Goal: Information Seeking & Learning: Check status

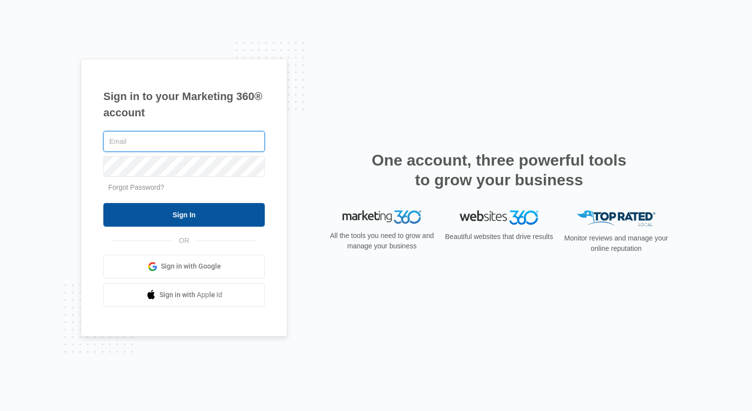
type input "[EMAIL_ADDRESS][DOMAIN_NAME]"
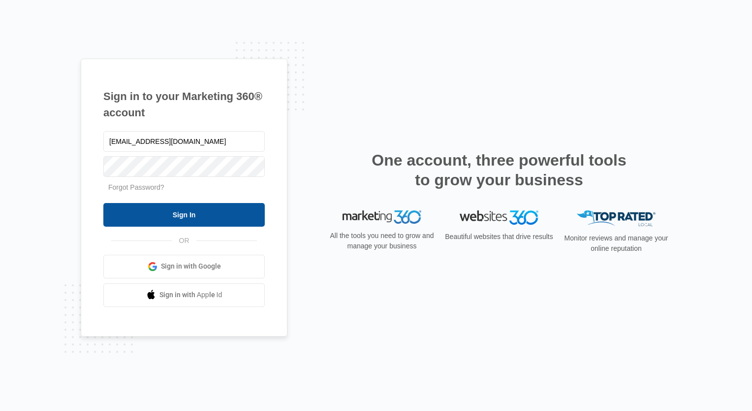
click at [182, 211] on input "Sign In" at bounding box center [183, 215] width 161 height 24
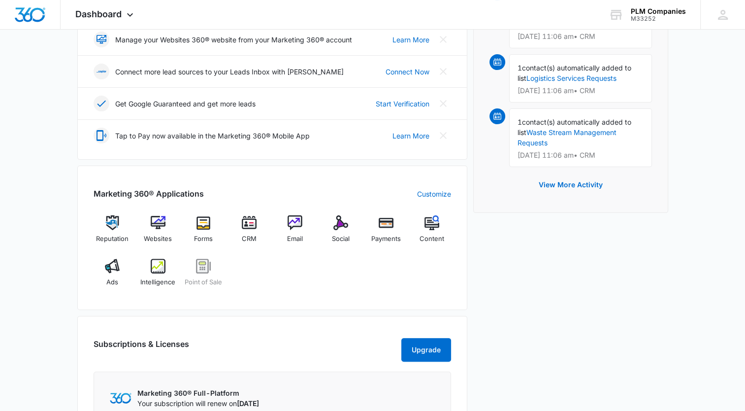
scroll to position [248, 0]
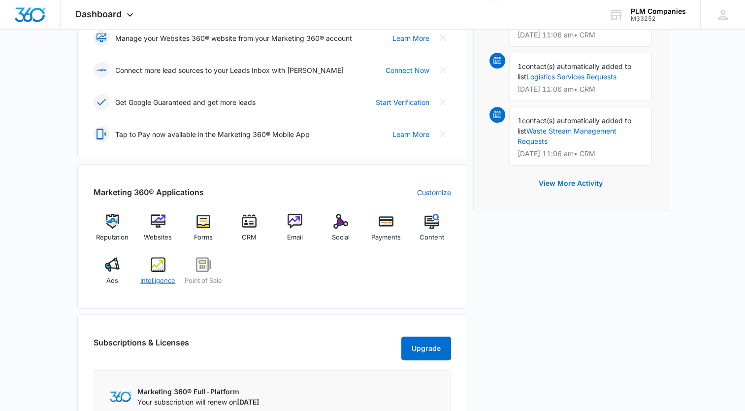
click at [161, 263] on img at bounding box center [158, 264] width 15 height 15
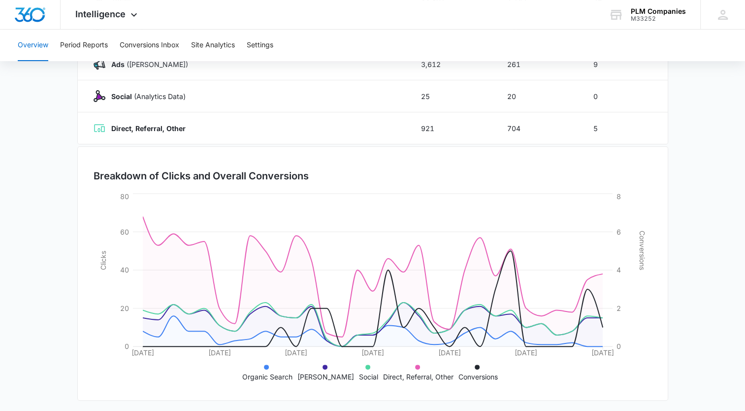
scroll to position [197, 0]
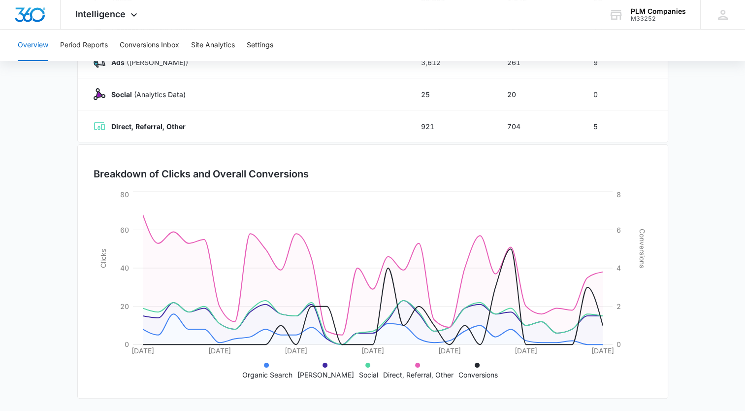
click at [723, 289] on main "Overview [DATE] [DATE] Channel Impressions Clicks Conversions Totals 33,801 1,1…" at bounding box center [372, 153] width 745 height 517
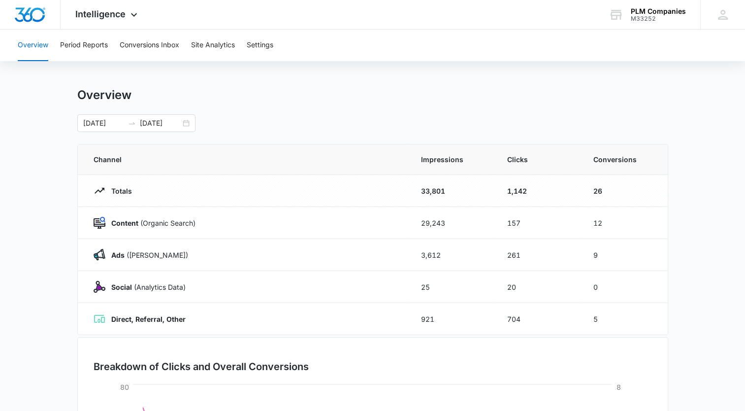
scroll to position [2, 0]
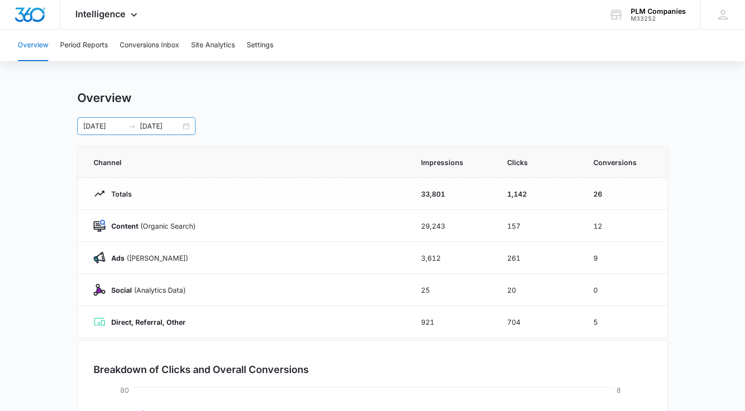
click at [187, 123] on div "[DATE] [DATE]" at bounding box center [136, 126] width 118 height 18
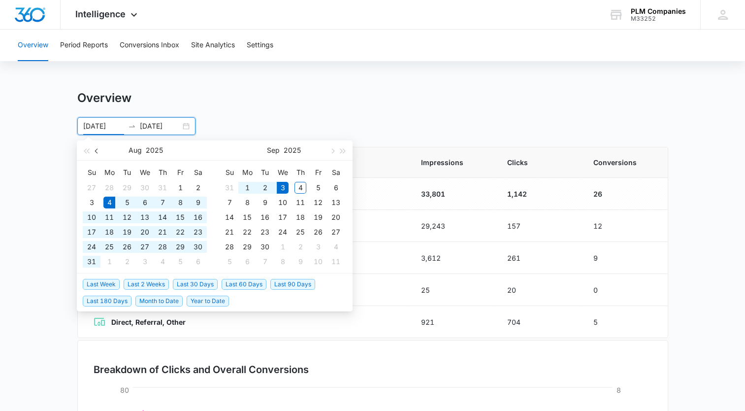
click at [96, 151] on span "button" at bounding box center [97, 150] width 5 height 5
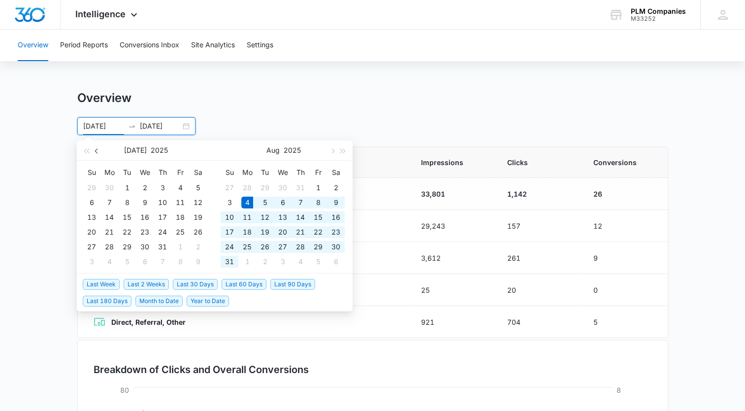
click at [96, 151] on span "button" at bounding box center [97, 150] width 5 height 5
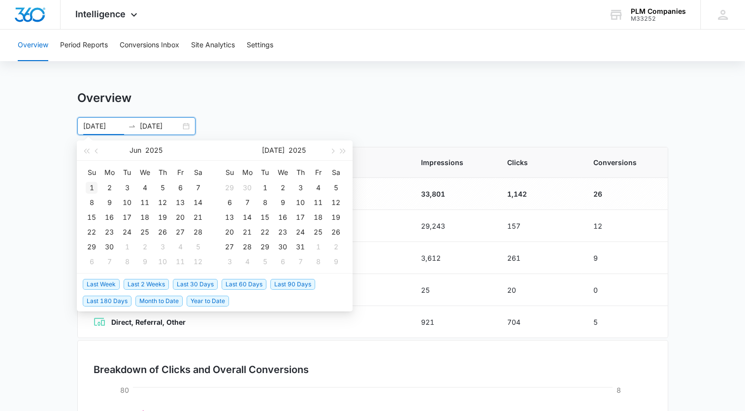
type input "[DATE]"
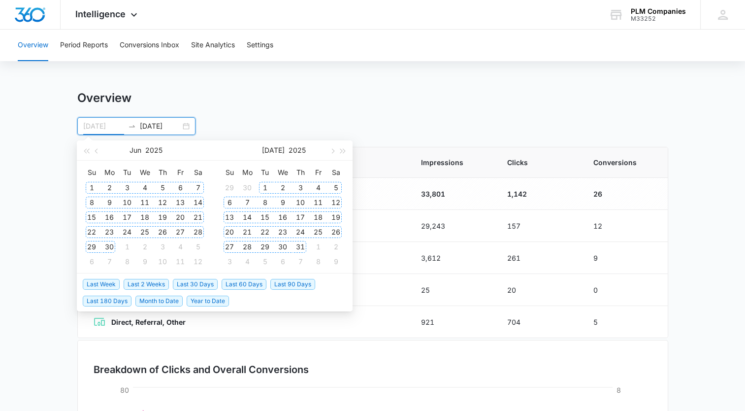
click at [94, 183] on div "1" at bounding box center [92, 188] width 12 height 12
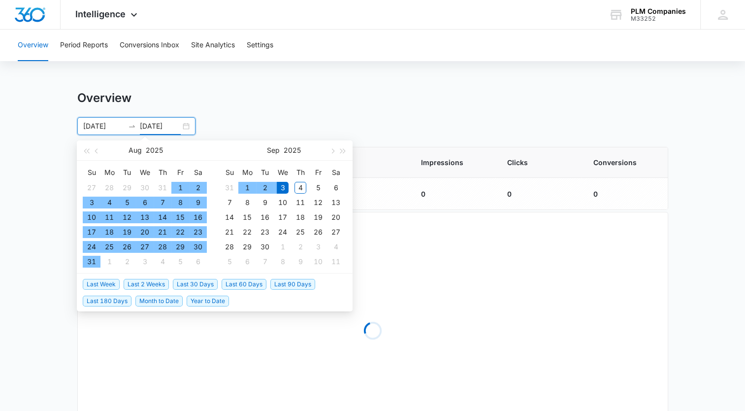
type input "[DATE]"
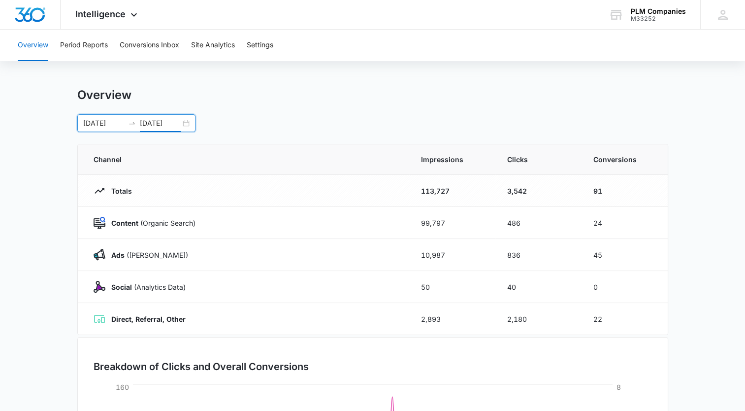
scroll to position [0, 0]
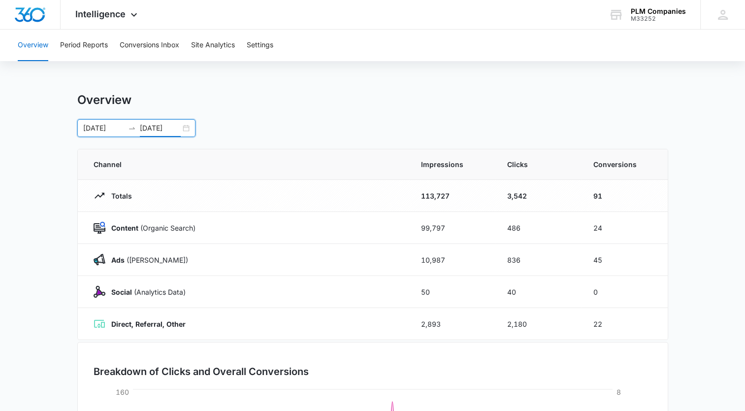
click at [189, 129] on div "[DATE] [DATE]" at bounding box center [136, 128] width 118 height 18
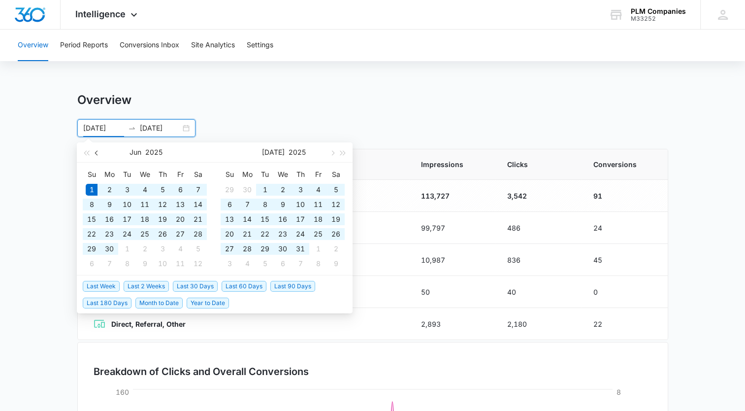
click at [99, 152] on span "button" at bounding box center [97, 152] width 5 height 5
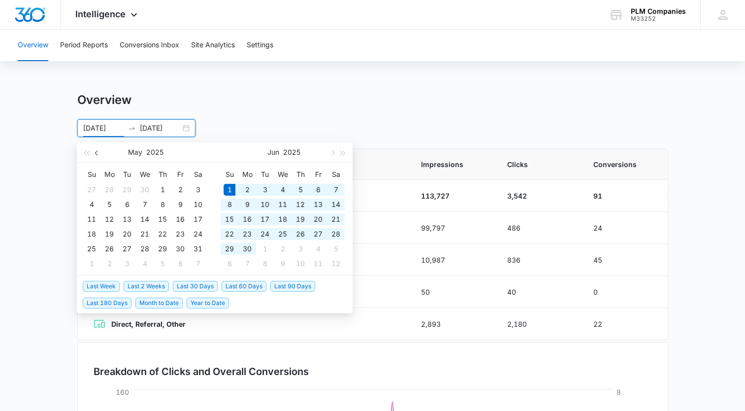
click at [99, 152] on span "button" at bounding box center [97, 152] width 5 height 5
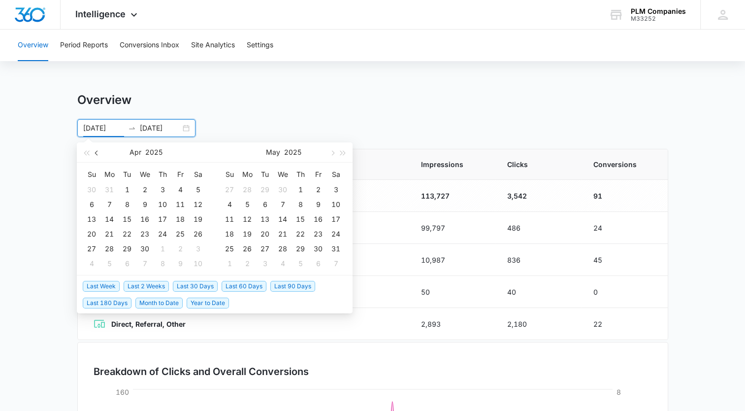
click at [99, 152] on span "button" at bounding box center [97, 152] width 5 height 5
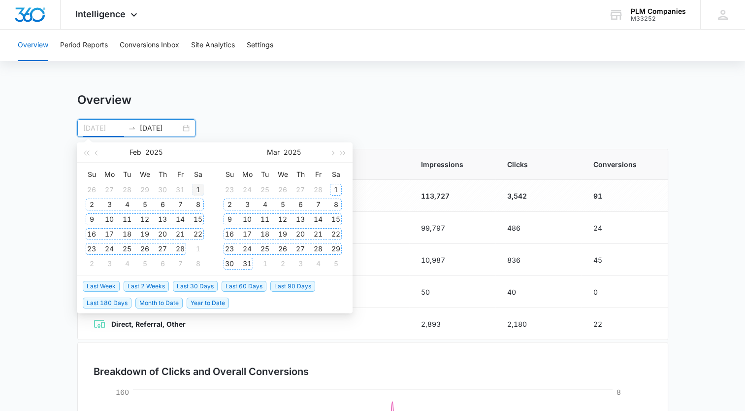
type input "[DATE]"
click at [201, 189] on div "1" at bounding box center [198, 190] width 12 height 12
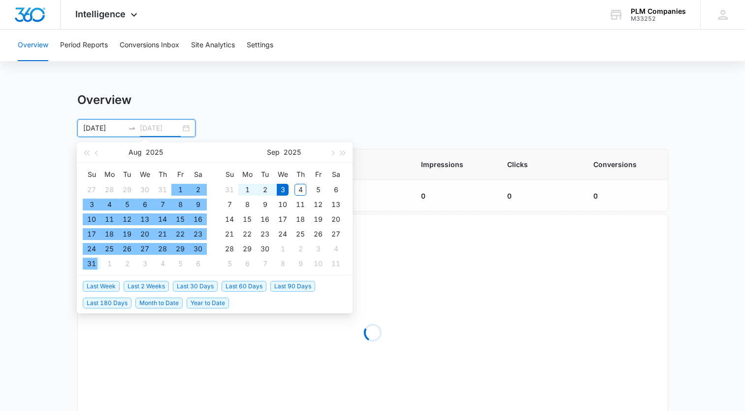
type input "[DATE]"
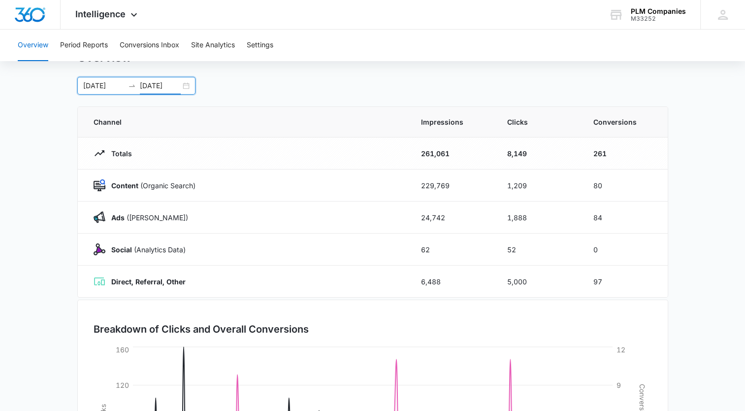
scroll to position [16, 0]
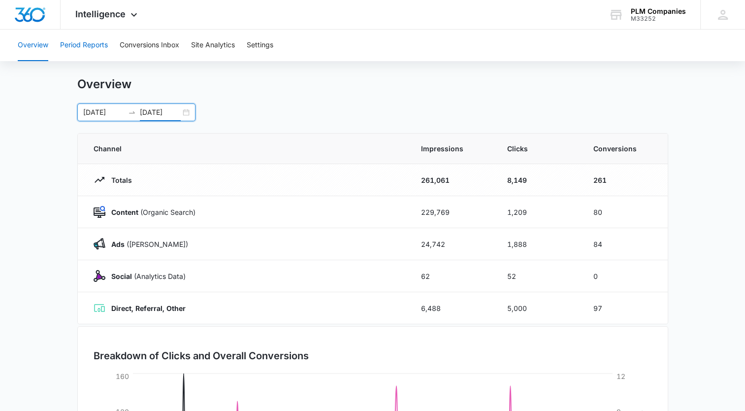
click at [91, 48] on button "Period Reports" at bounding box center [84, 46] width 48 height 32
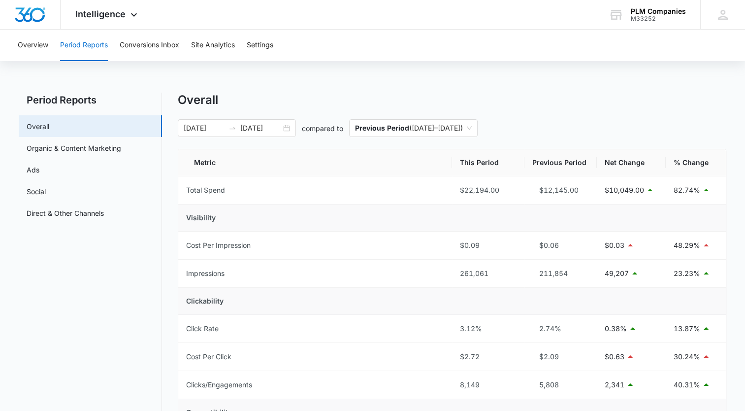
click at [91, 48] on button "Period Reports" at bounding box center [84, 46] width 48 height 32
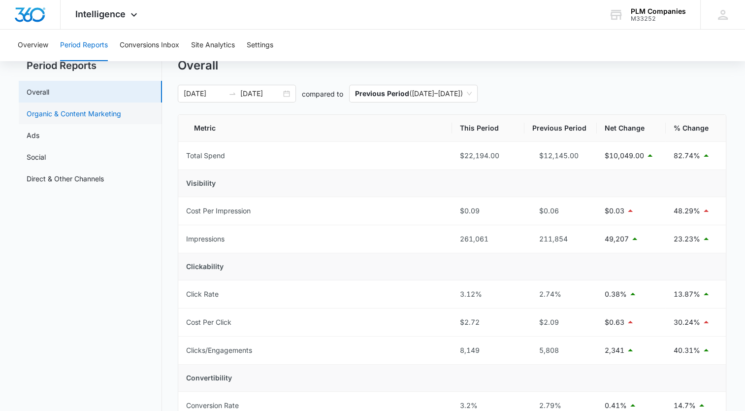
click at [63, 115] on link "Organic & Content Marketing" at bounding box center [74, 113] width 95 height 10
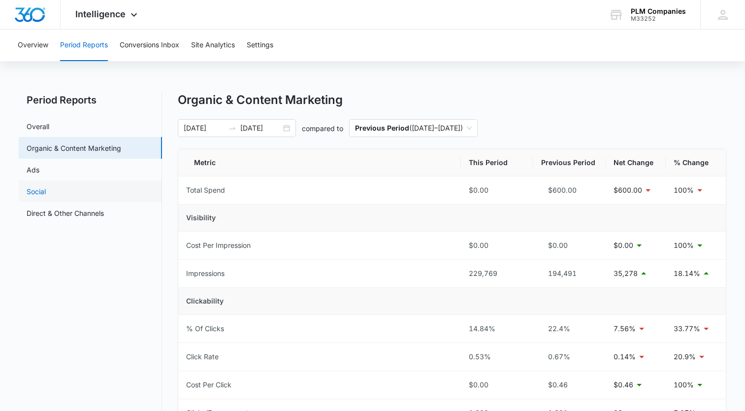
click at [42, 187] on link "Social" at bounding box center [36, 191] width 19 height 10
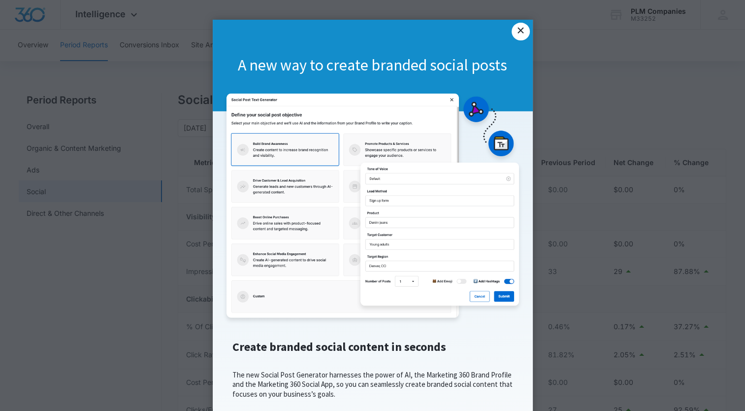
click at [514, 27] on link "×" at bounding box center [521, 32] width 18 height 18
